Goal: Navigation & Orientation: Understand site structure

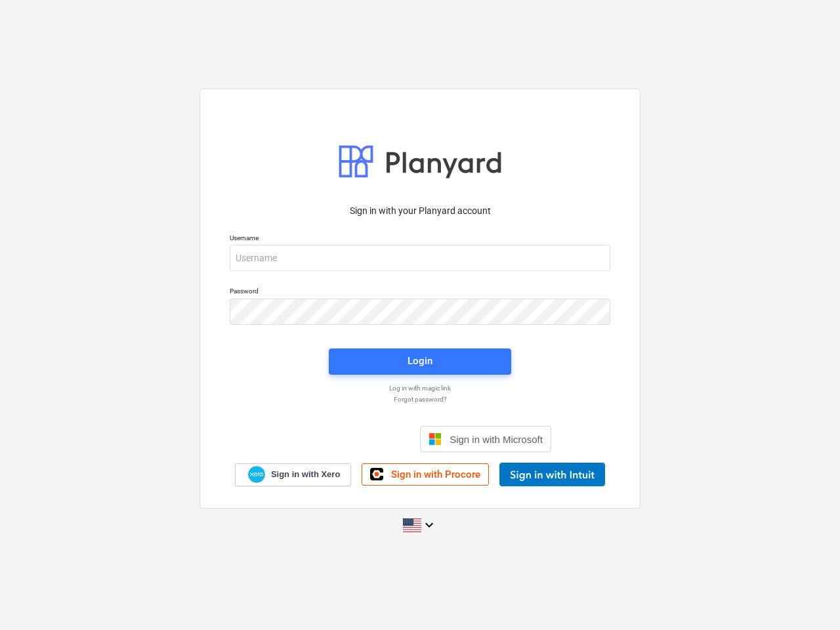
click at [446, 155] on button "Cookies settings" at bounding box center [445, 155] width 101 height 30
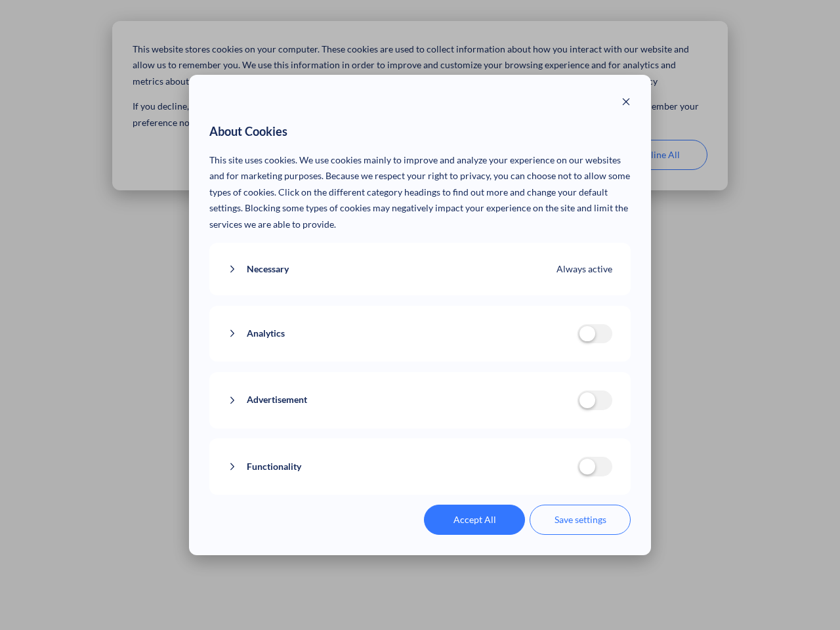
click at [551, 155] on p "This site uses cookies. We use cookies mainly to improve and analyze your exper…" at bounding box center [420, 192] width 422 height 81
click at [657, 155] on div "About Cookies This site uses cookies. We use cookies mainly to improve and anal…" at bounding box center [420, 315] width 840 height 630
click at [420, 258] on div "Necessary Always active These cookies are necessary for the website to function…" at bounding box center [420, 269] width 422 height 53
click at [420, 312] on div "Analytics analytics cookies disallowed These cookies help us to understand how …" at bounding box center [420, 334] width 422 height 56
click at [420, 362] on div "Analytics analytics cookies disallowed These cookies help us to understand how …" at bounding box center [420, 334] width 422 height 56
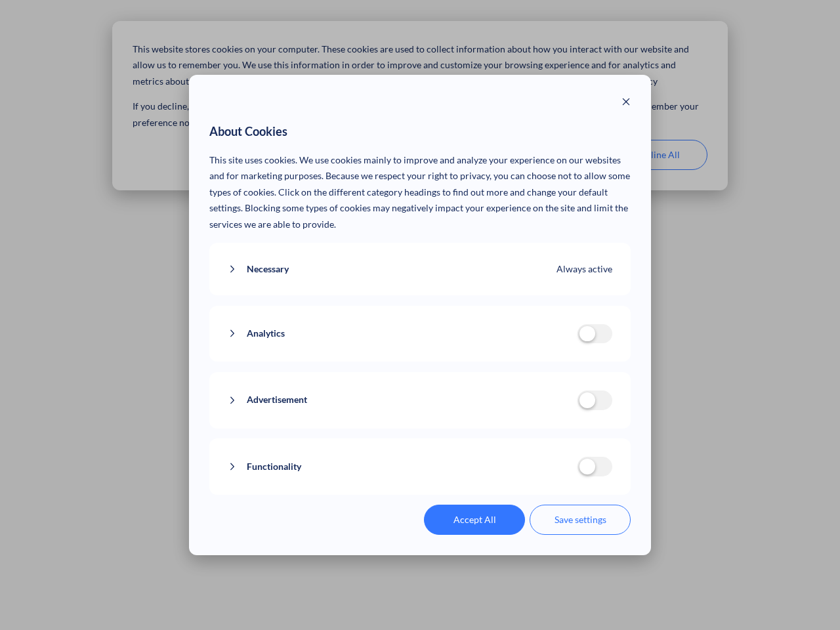
click at [486, 439] on div "Functionality functionality cookies disallowed We use a set of cookies that are…" at bounding box center [420, 467] width 422 height 56
click at [552, 475] on button "Functionality" at bounding box center [403, 467] width 350 height 16
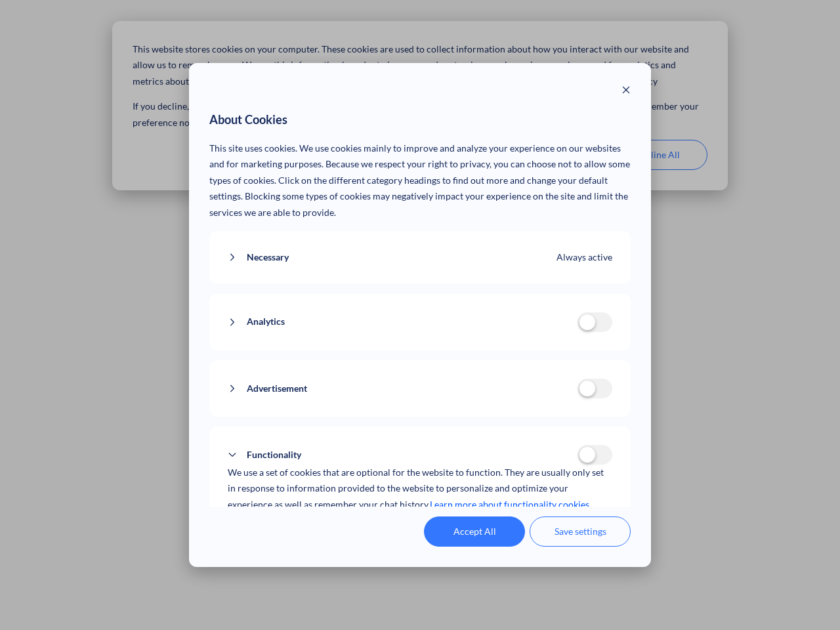
click at [420, 525] on div "Accept All Save settings" at bounding box center [420, 532] width 422 height 30
